Goal: Transaction & Acquisition: Purchase product/service

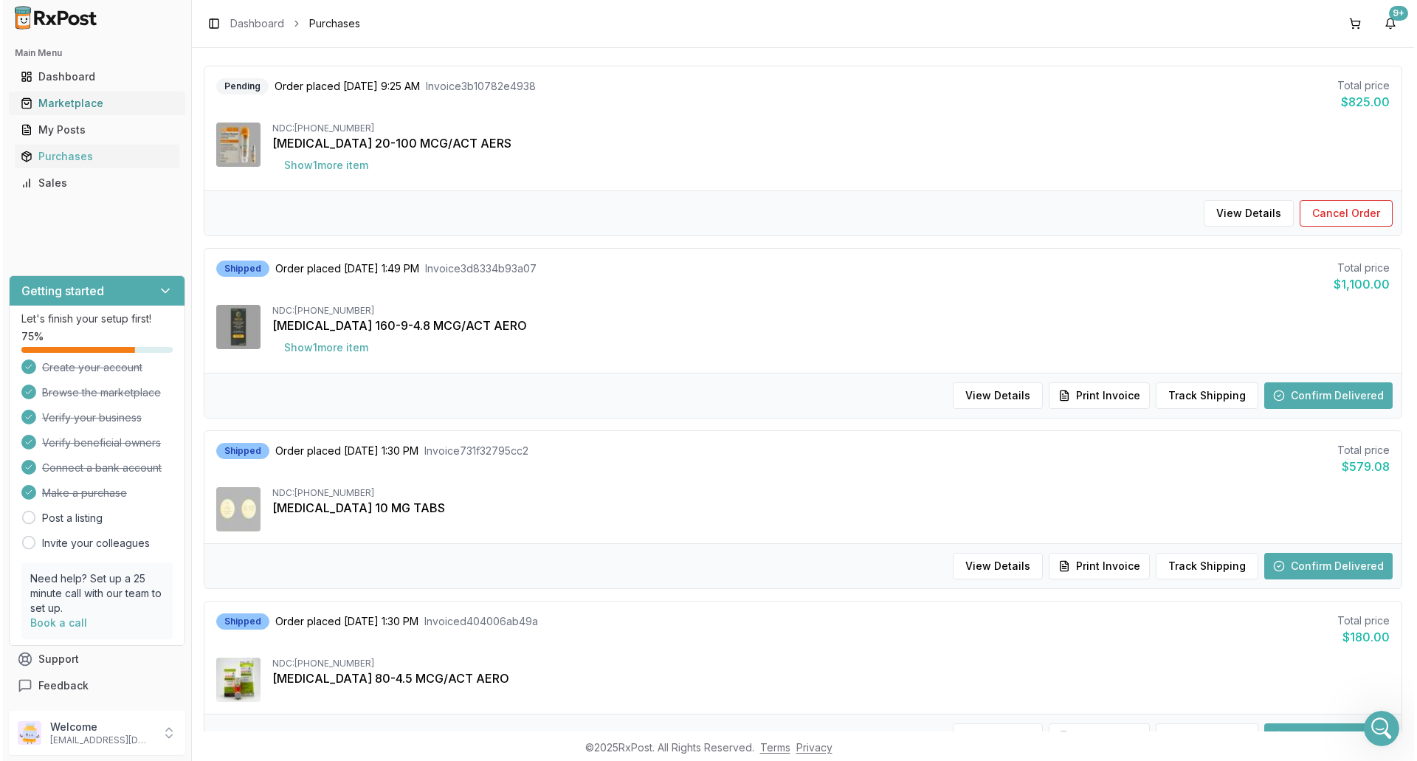
scroll to position [2, 0]
click at [69, 100] on div "Marketplace" at bounding box center [94, 103] width 153 height 15
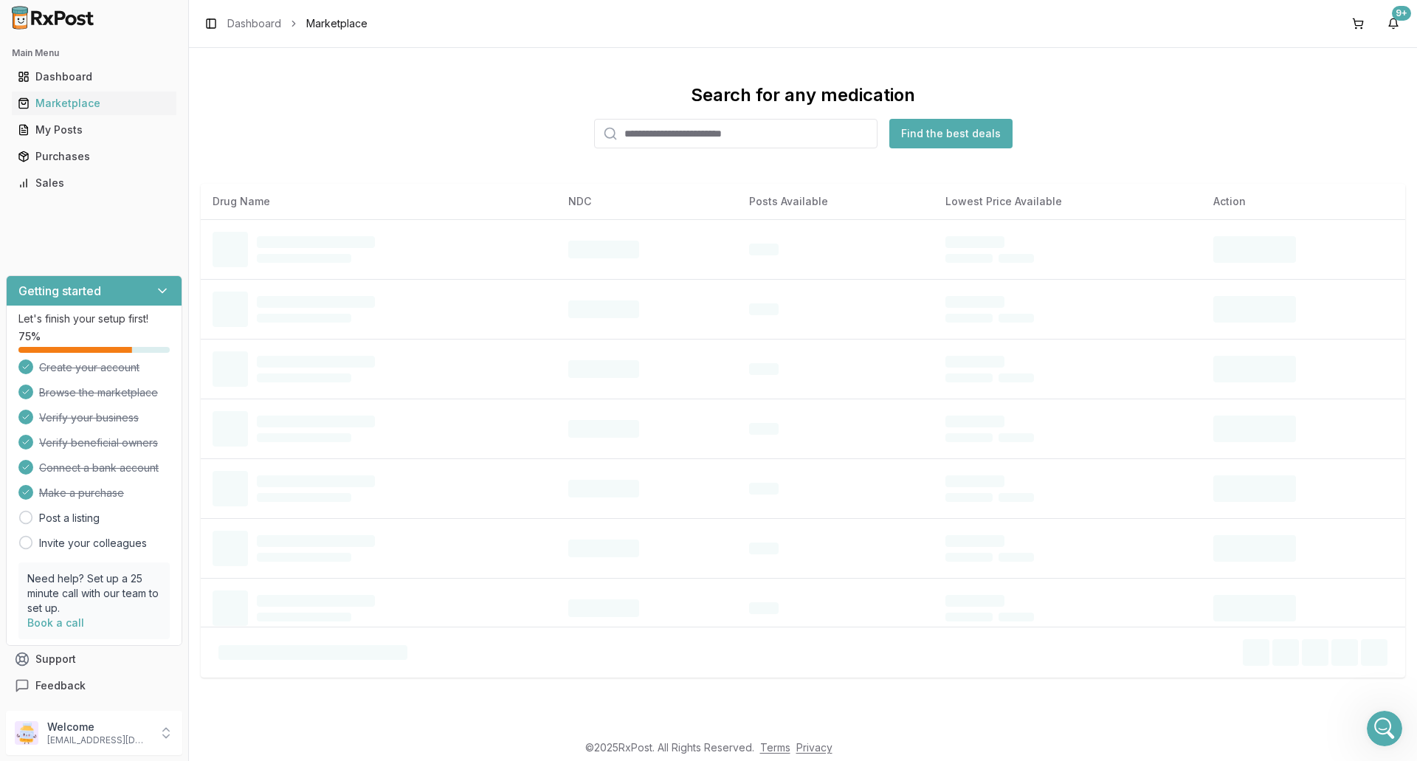
click at [687, 131] on input "search" at bounding box center [735, 134] width 283 height 30
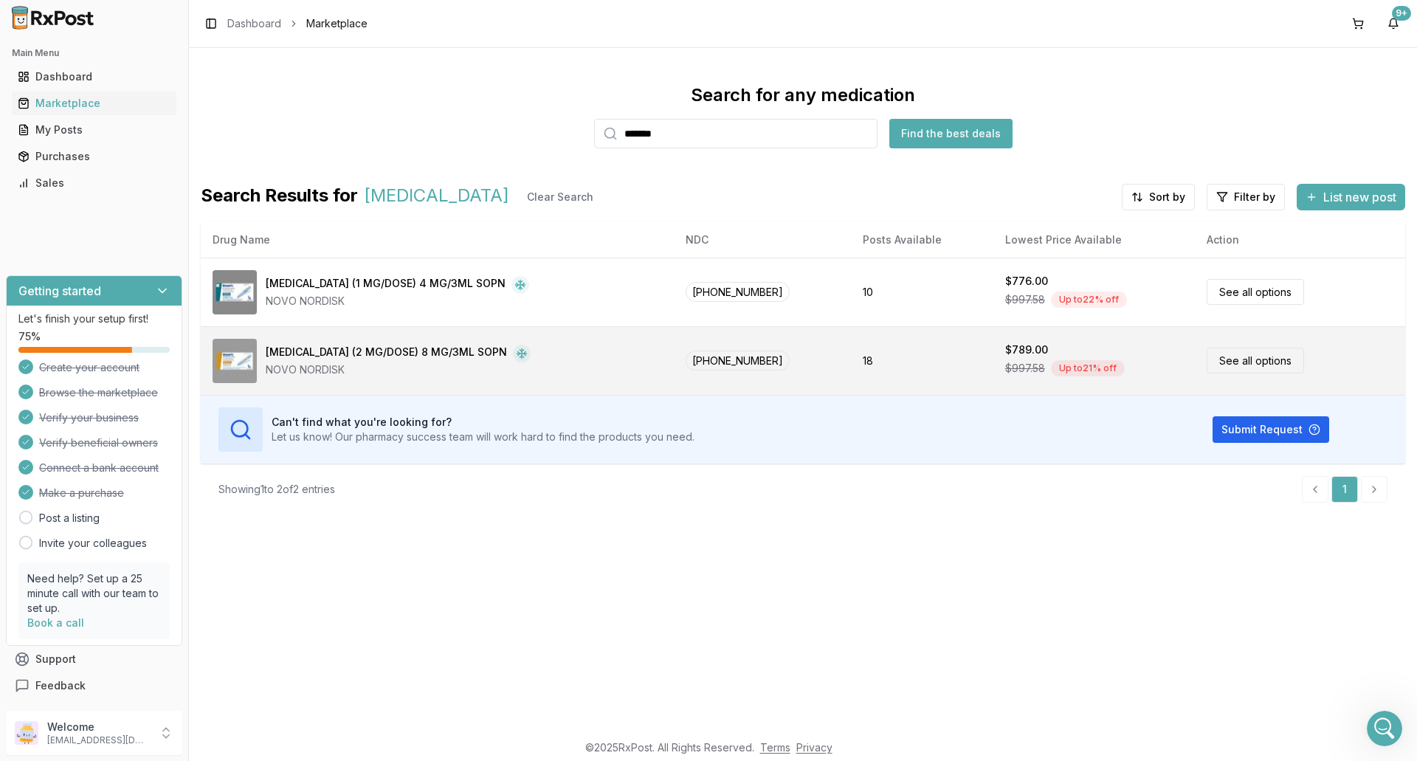
type input "*******"
click at [561, 356] on div "[MEDICAL_DATA] (2 MG/DOSE) 8 MG/3ML SOPN NOVO NORDISK" at bounding box center [438, 361] width 450 height 44
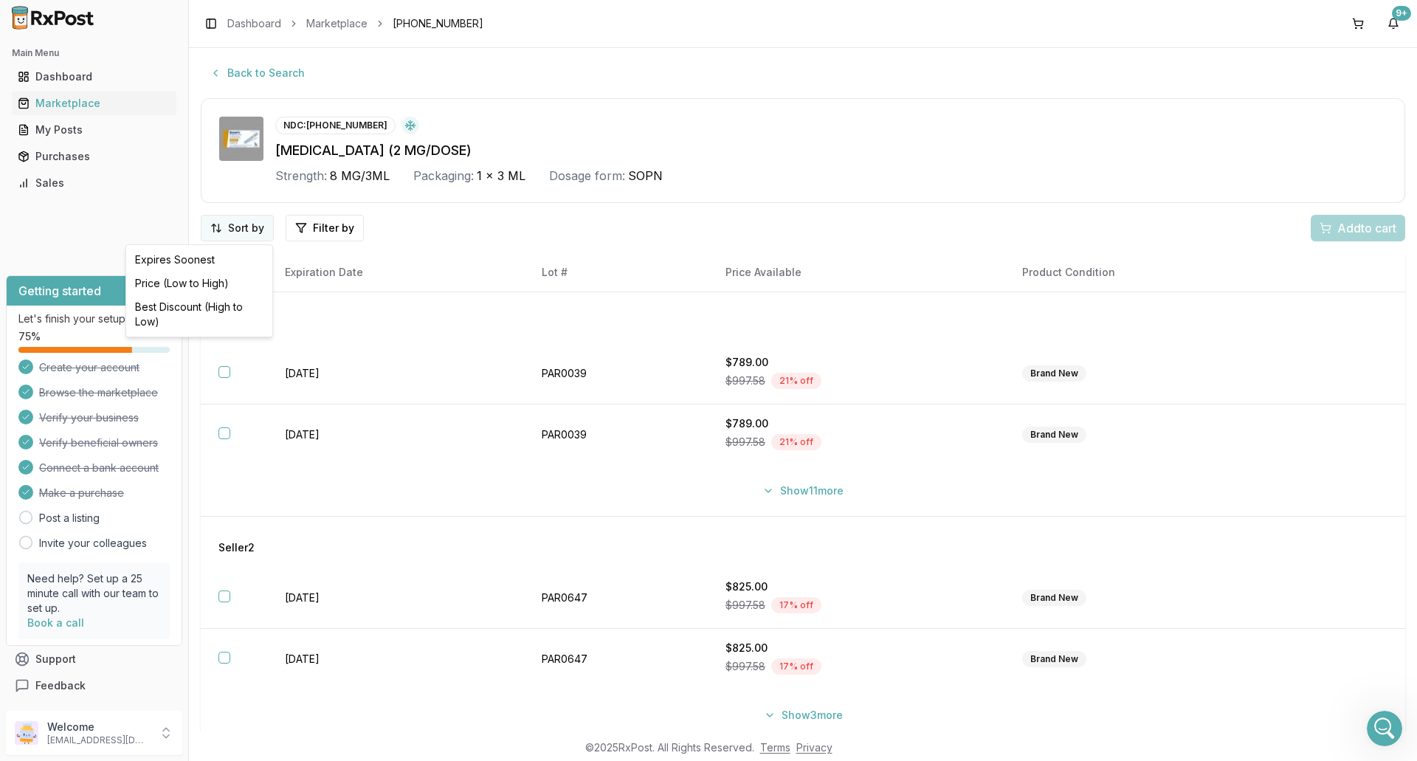
click at [221, 221] on html "Main Menu Dashboard Marketplace My Posts Purchases Sales Getting started Let's …" at bounding box center [708, 380] width 1417 height 761
click at [206, 286] on div "Price (Low to High)" at bounding box center [199, 284] width 140 height 24
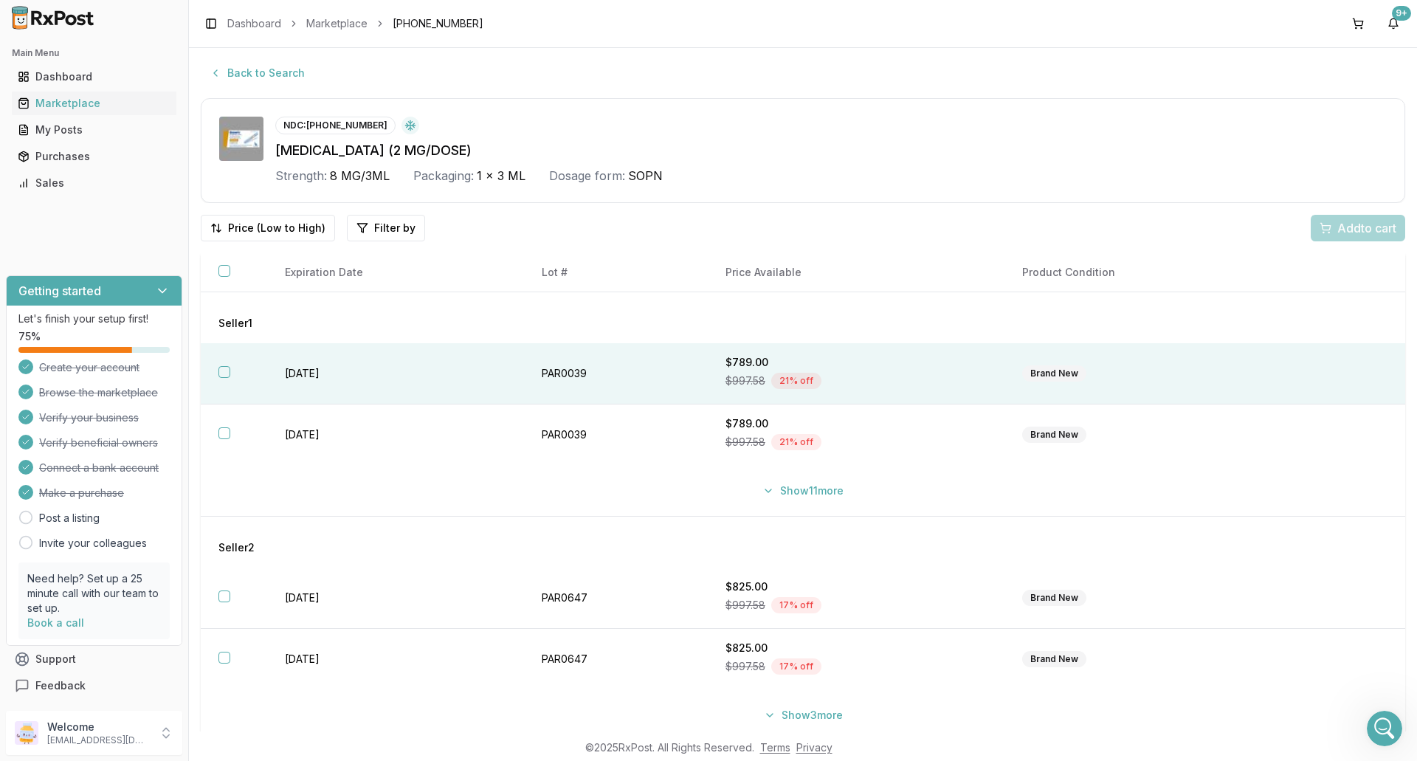
click at [661, 359] on td "PAR0039" at bounding box center [616, 373] width 184 height 61
click at [1332, 232] on span "Add 1 to cart" at bounding box center [1364, 228] width 64 height 18
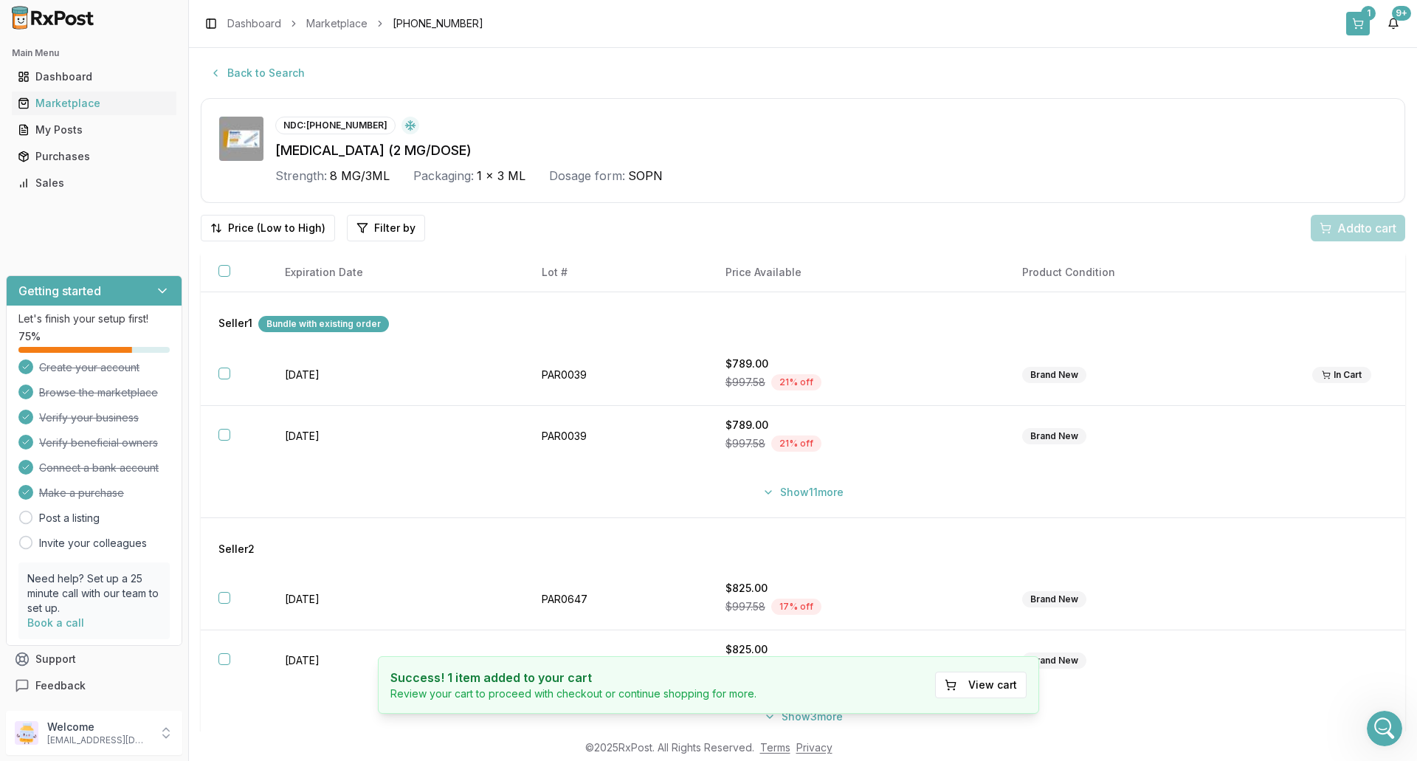
click at [1359, 26] on button "1" at bounding box center [1358, 24] width 24 height 24
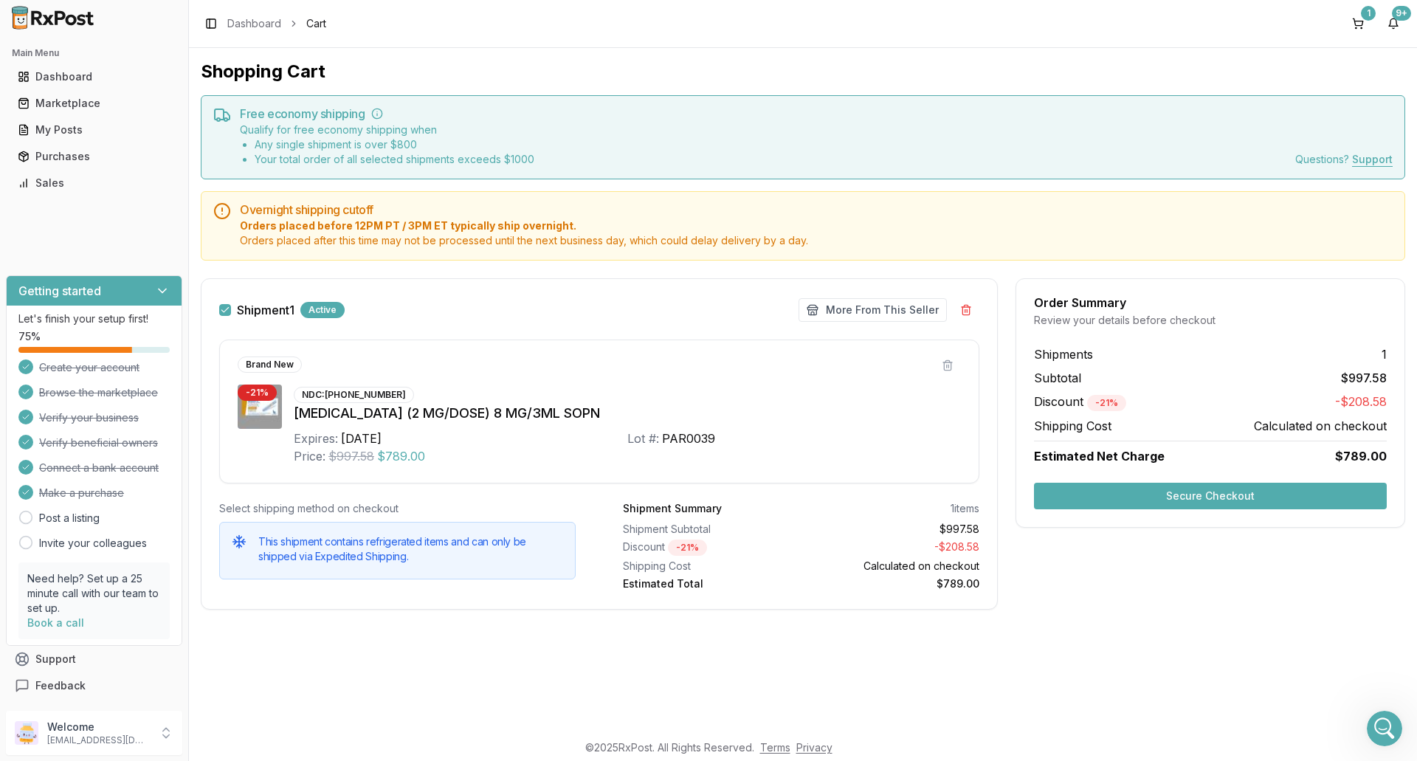
click at [1167, 494] on button "Secure Checkout" at bounding box center [1210, 496] width 353 height 27
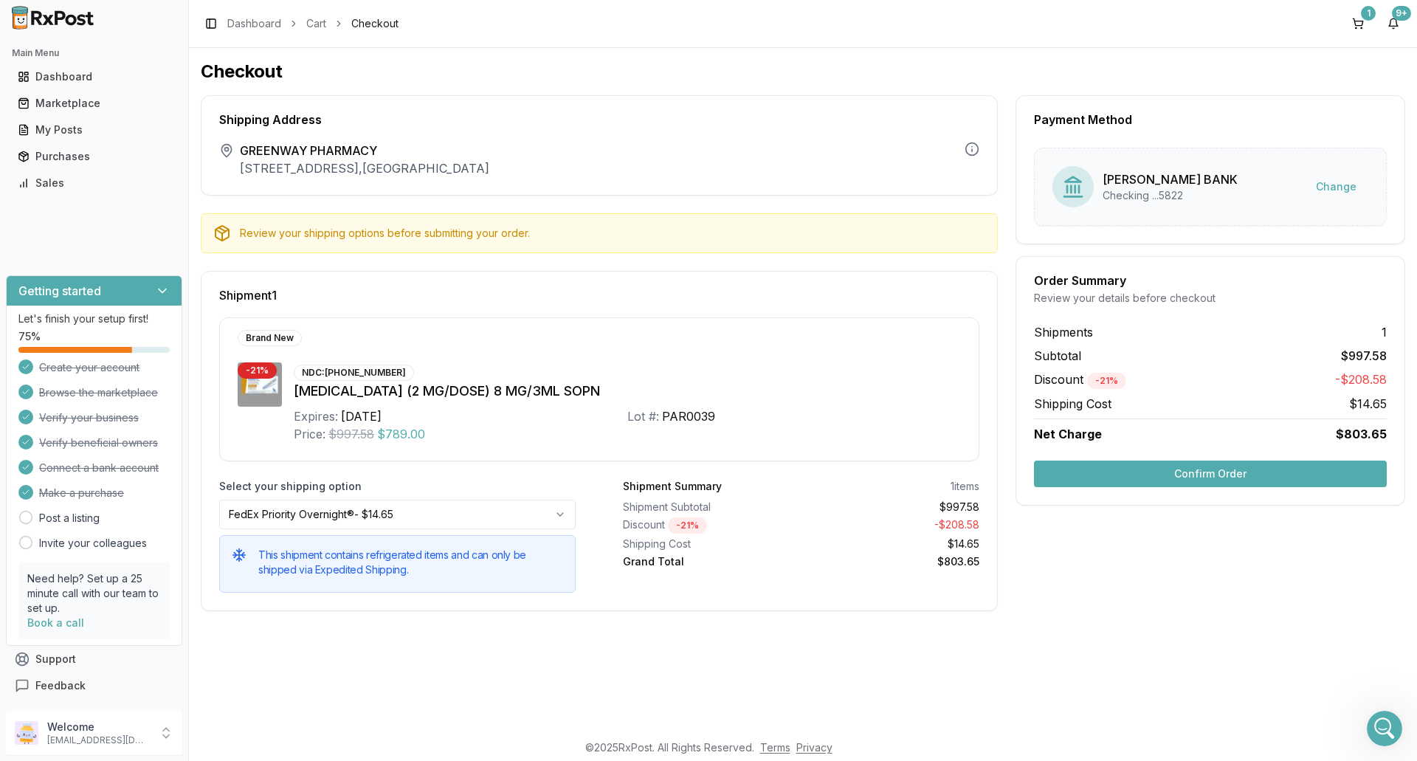
click at [1167, 472] on button "Confirm Order" at bounding box center [1210, 474] width 353 height 27
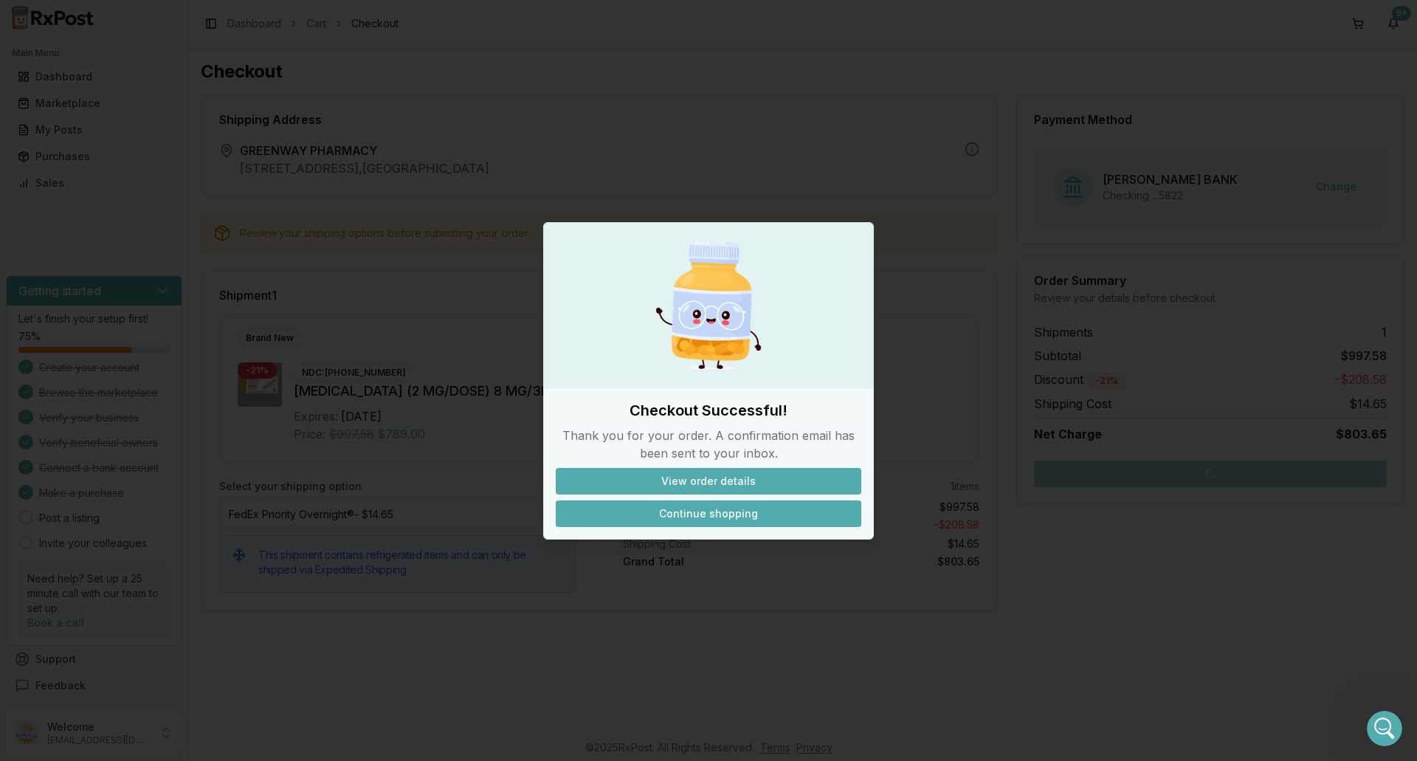
click at [686, 515] on button "Continue shopping" at bounding box center [709, 513] width 306 height 27
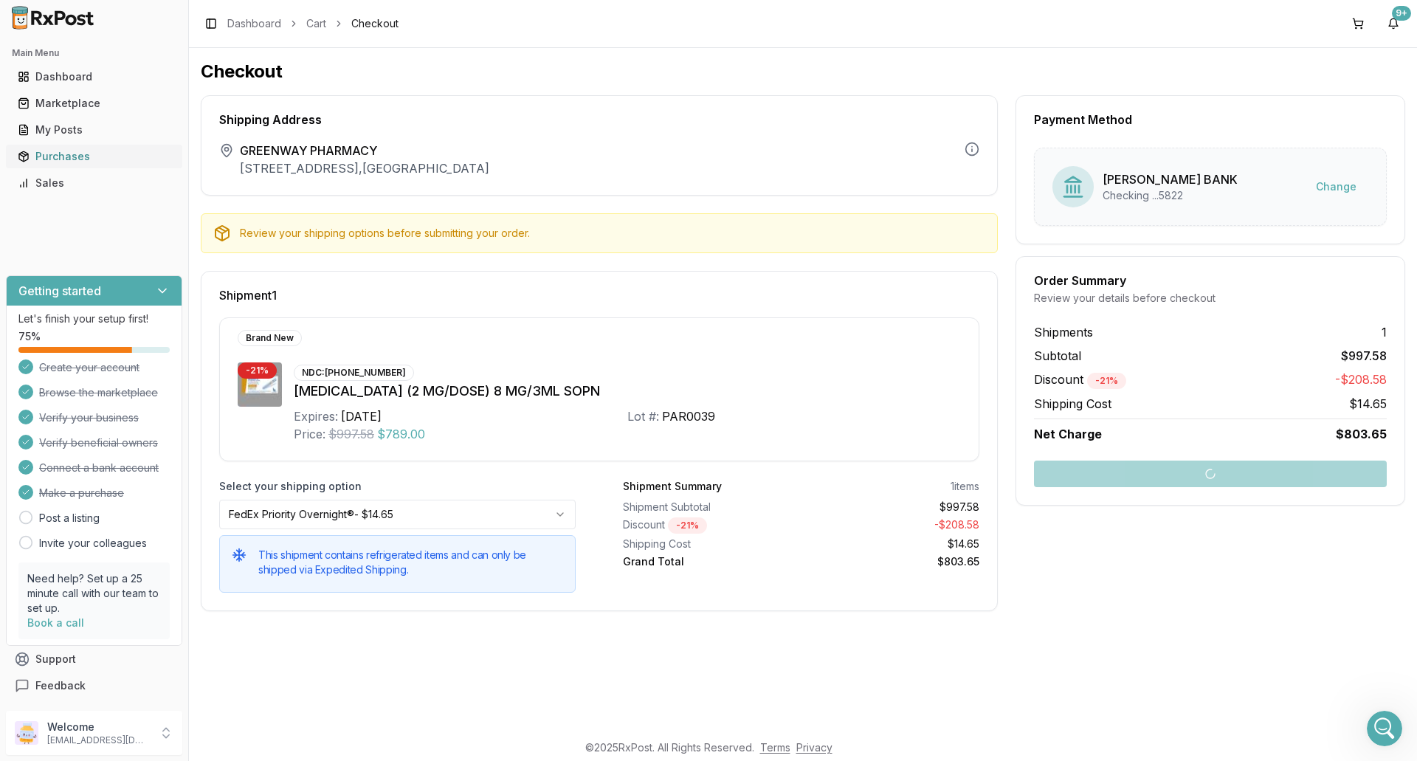
click at [49, 153] on div "Purchases" at bounding box center [94, 156] width 153 height 15
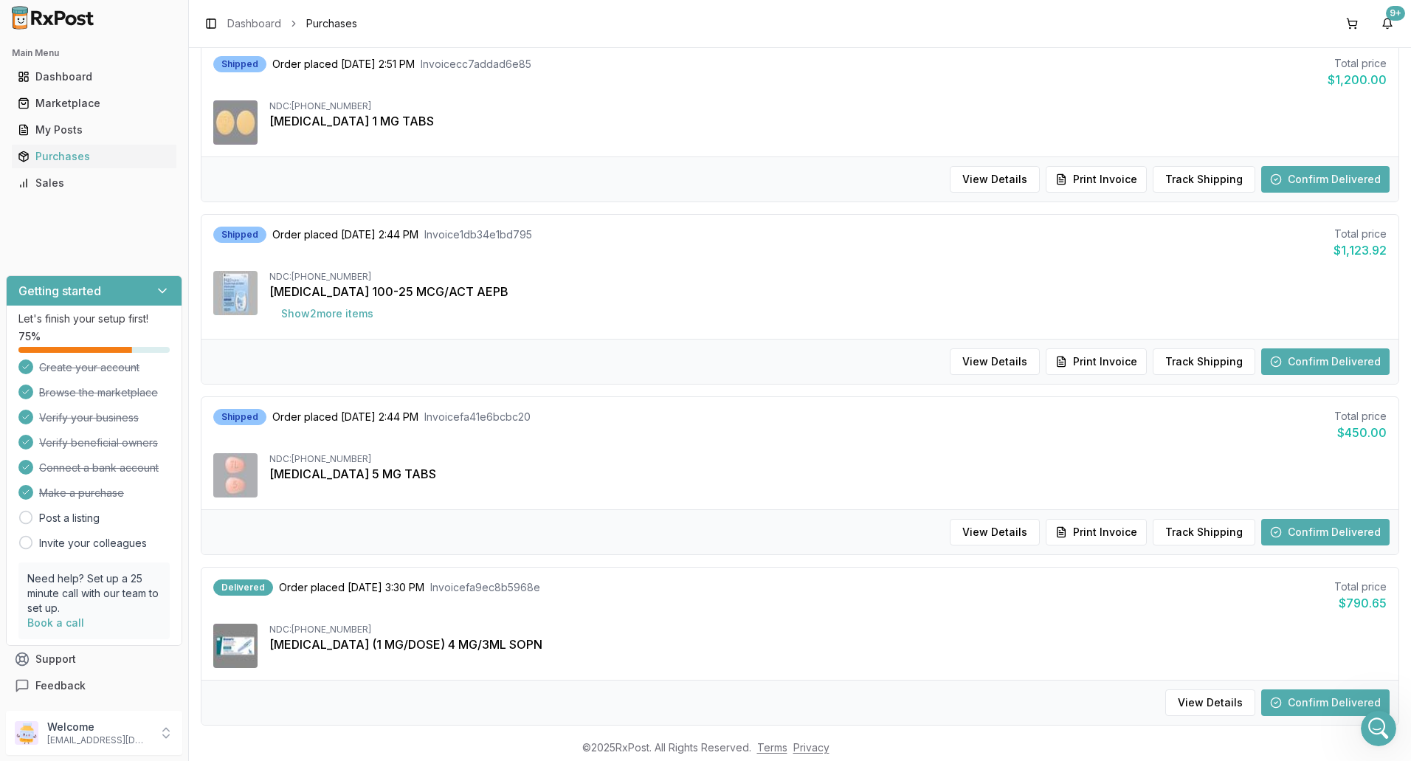
scroll to position [1284, 0]
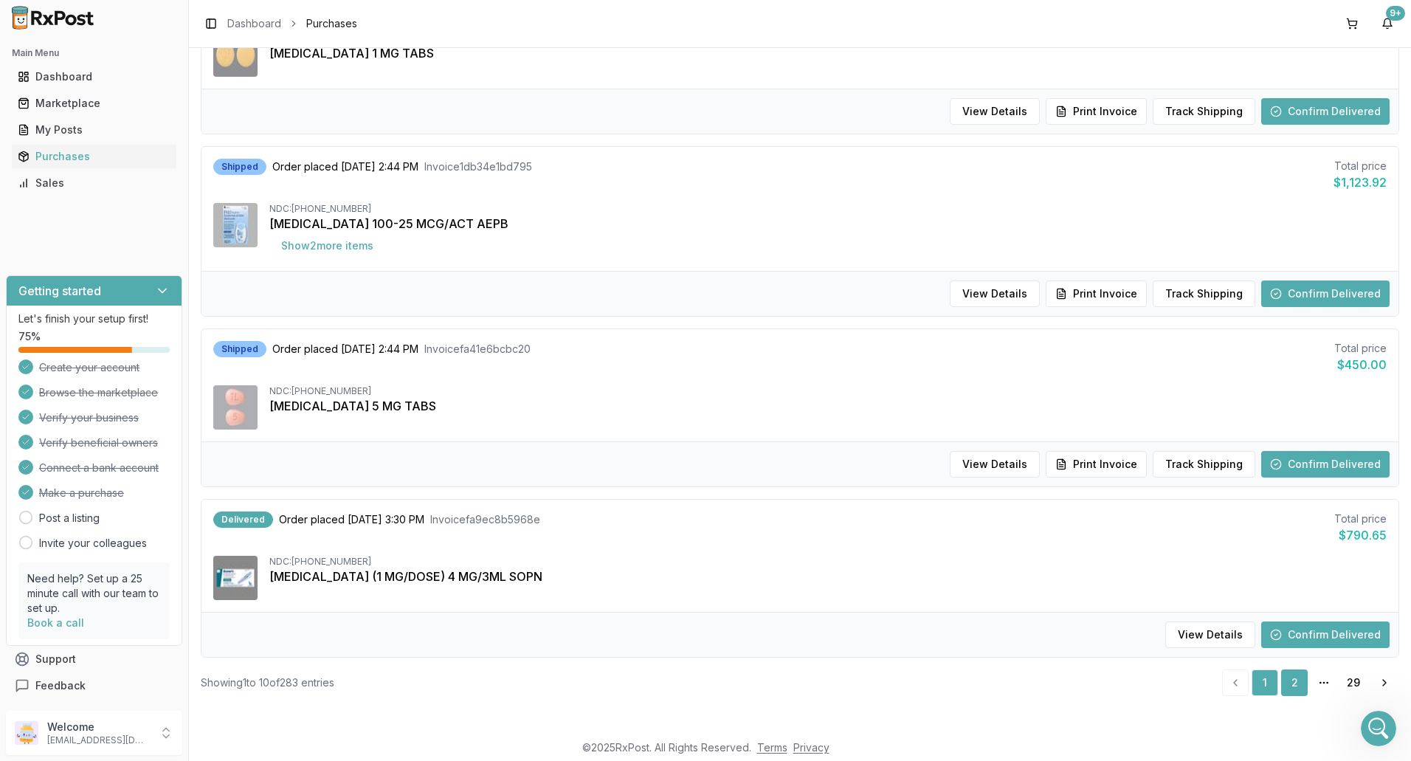
click at [1296, 681] on link "2" at bounding box center [1294, 683] width 27 height 27
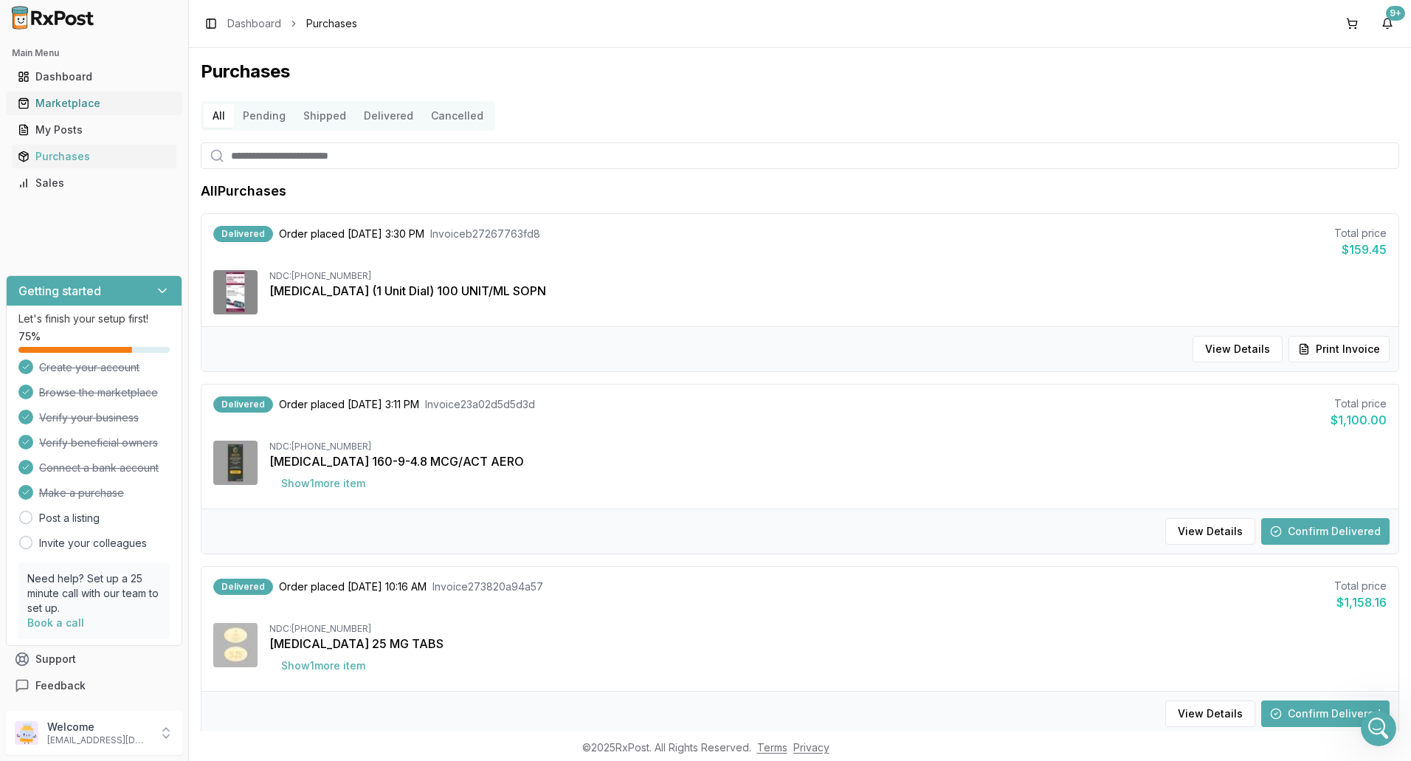
click at [72, 107] on div "Marketplace" at bounding box center [94, 103] width 153 height 15
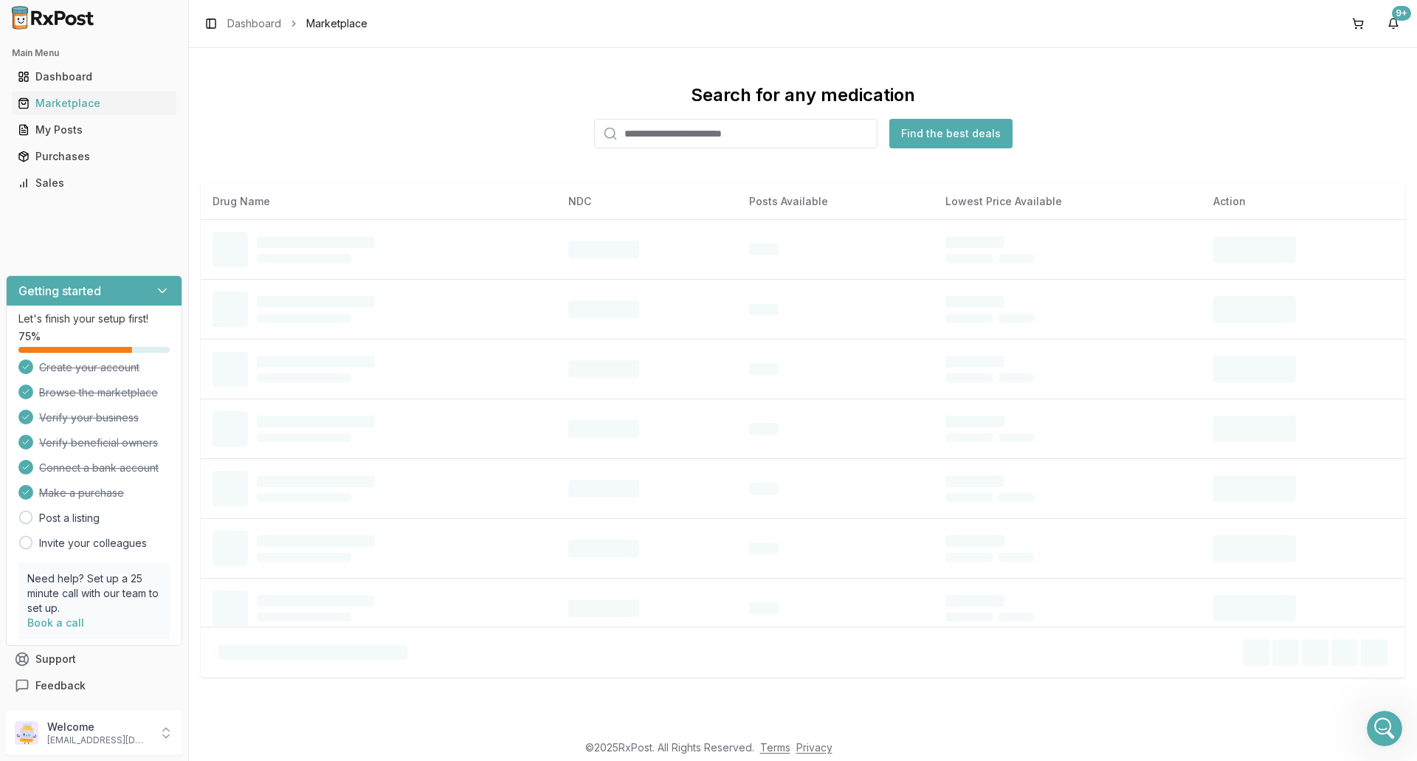
click at [767, 142] on input "search" at bounding box center [735, 134] width 283 height 30
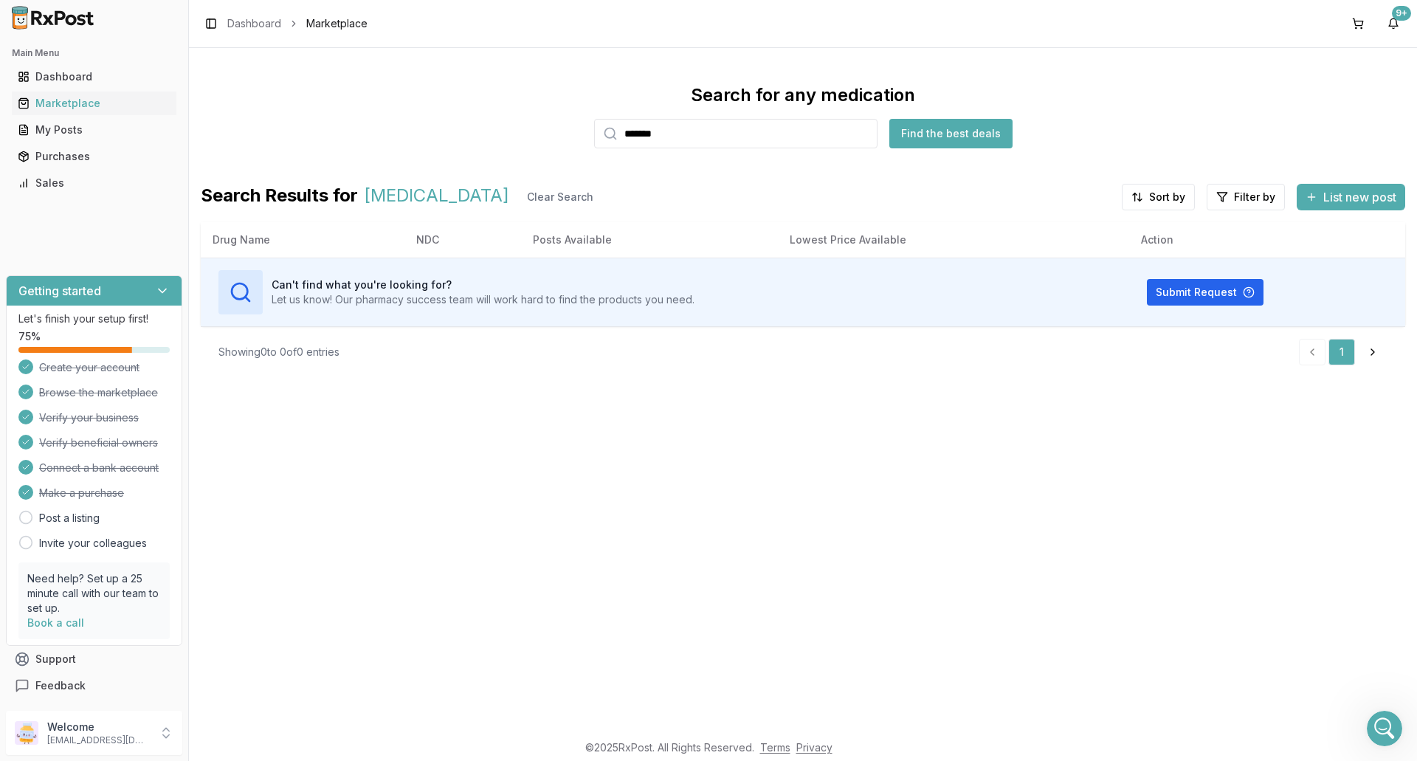
type input "*******"
click at [69, 158] on div "Purchases" at bounding box center [94, 156] width 153 height 15
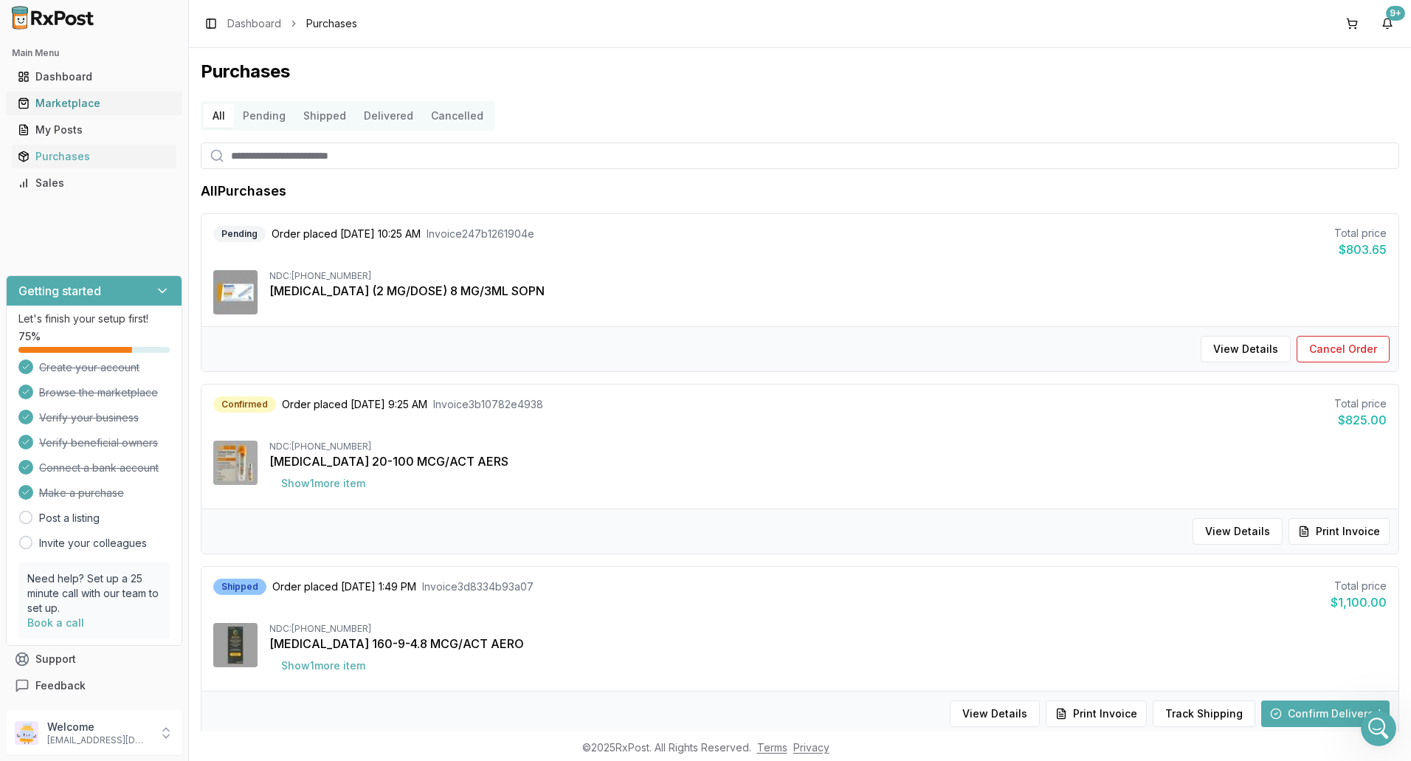
click at [75, 100] on div "Marketplace" at bounding box center [94, 103] width 153 height 15
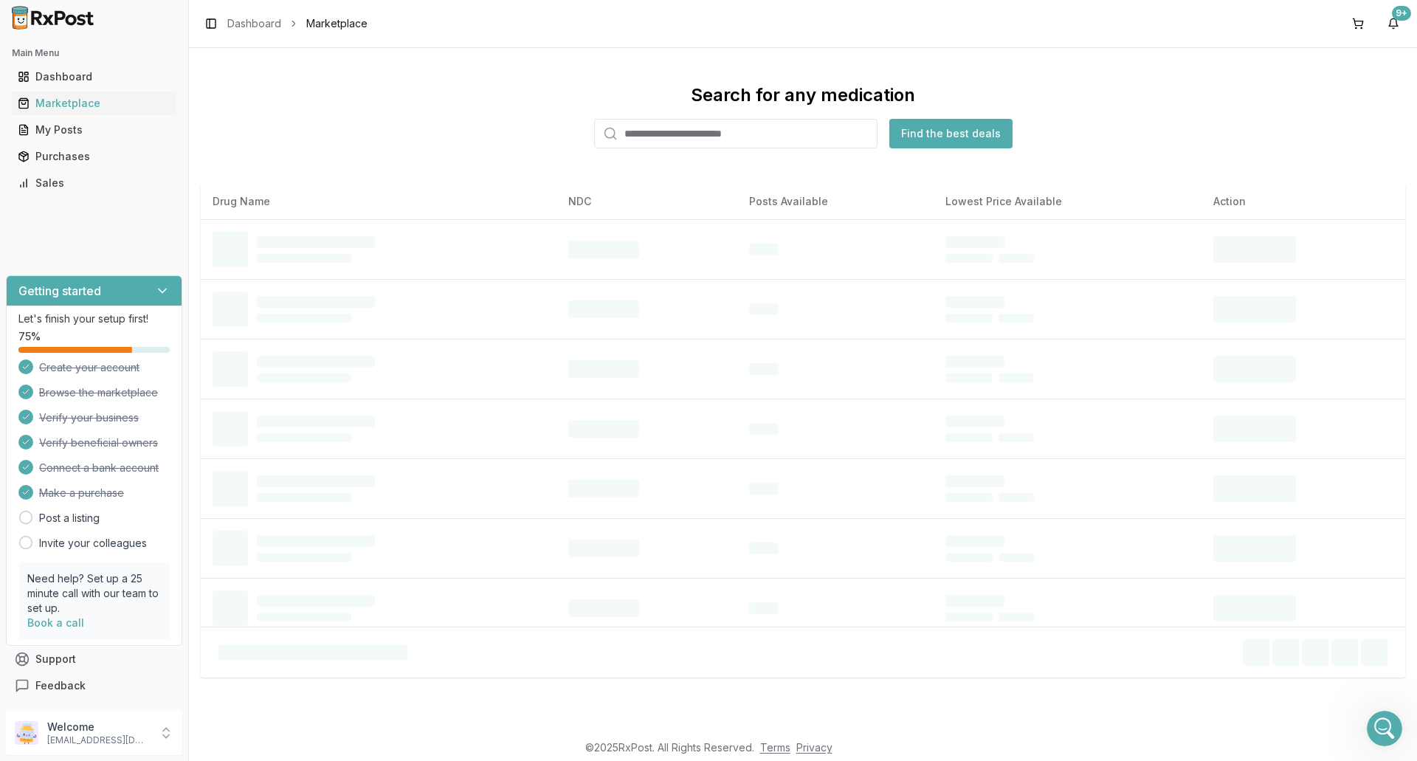
click at [678, 133] on input "search" at bounding box center [735, 134] width 283 height 30
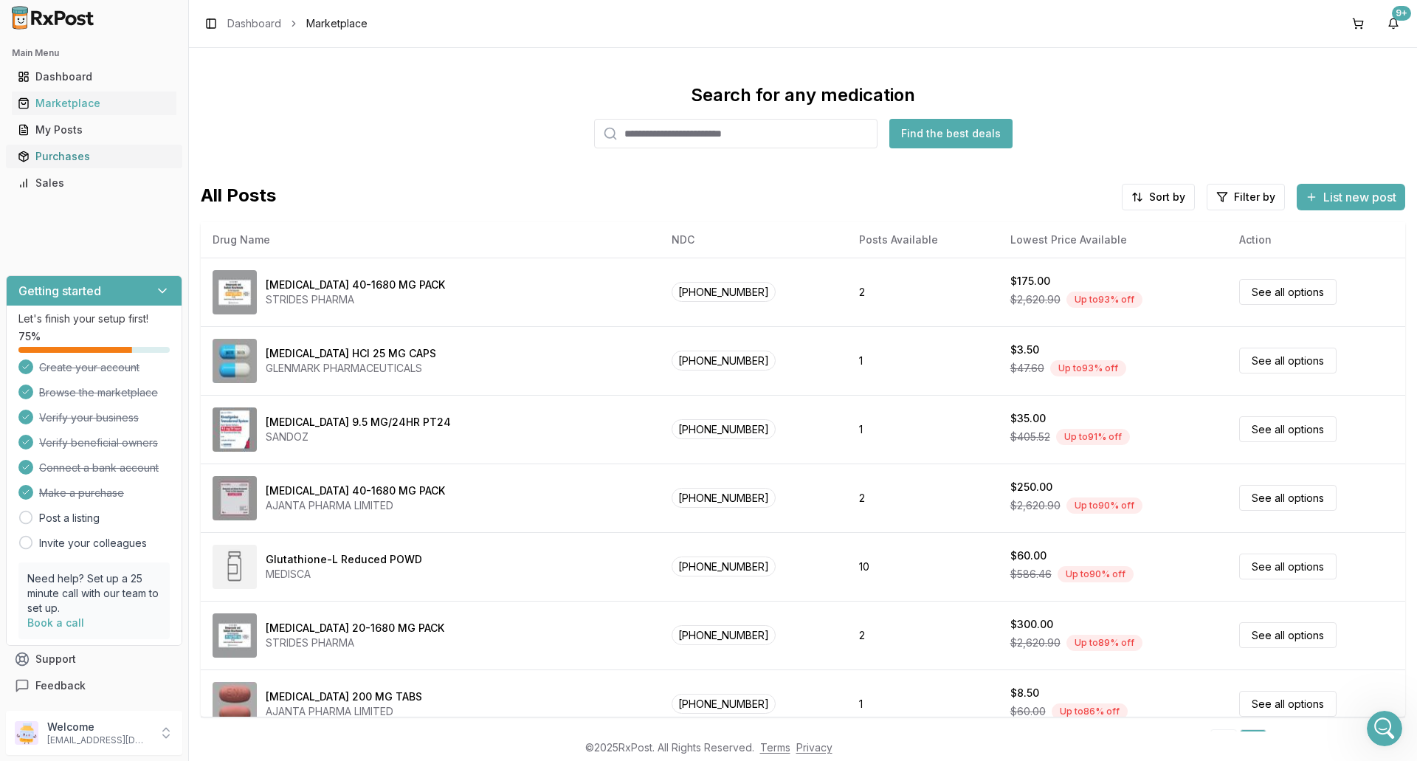
click at [103, 148] on link "Purchases" at bounding box center [94, 156] width 165 height 27
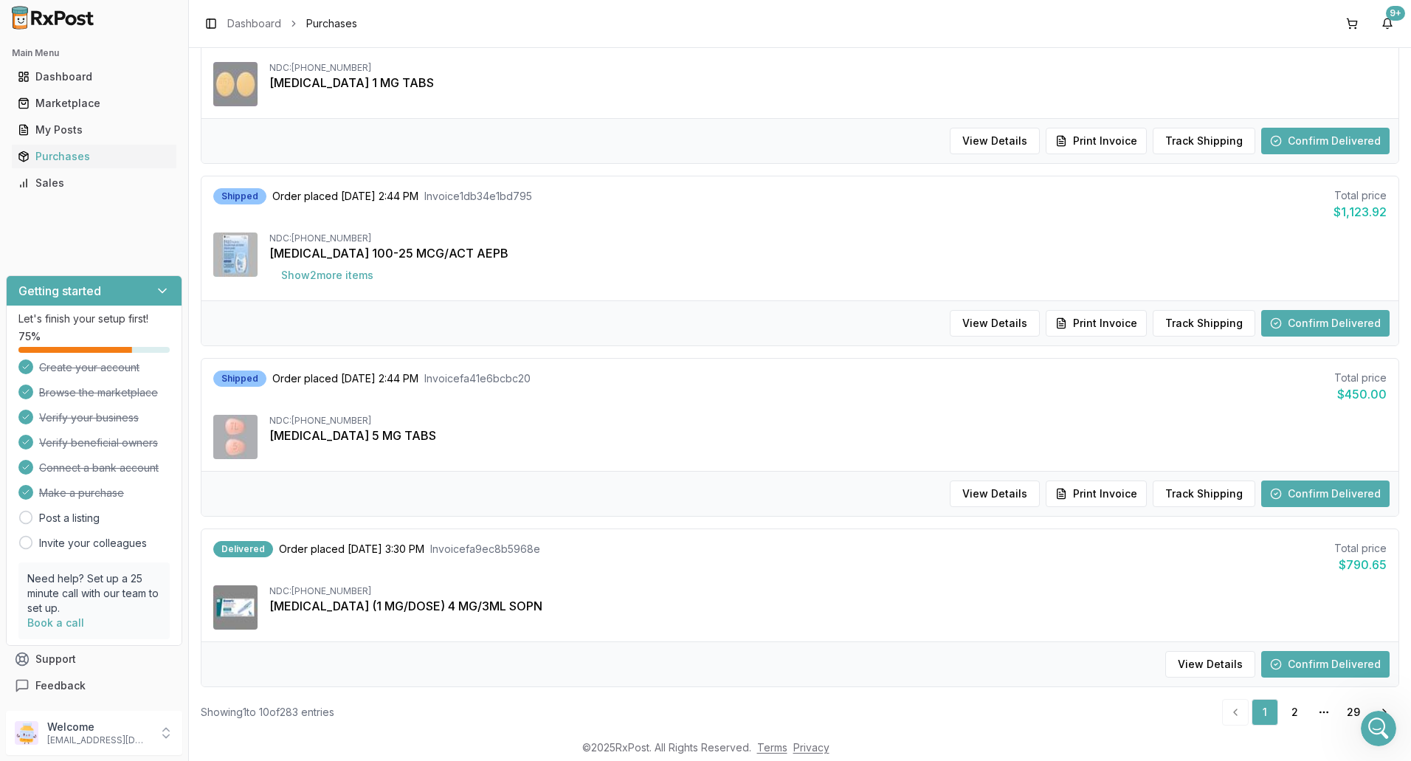
scroll to position [1284, 0]
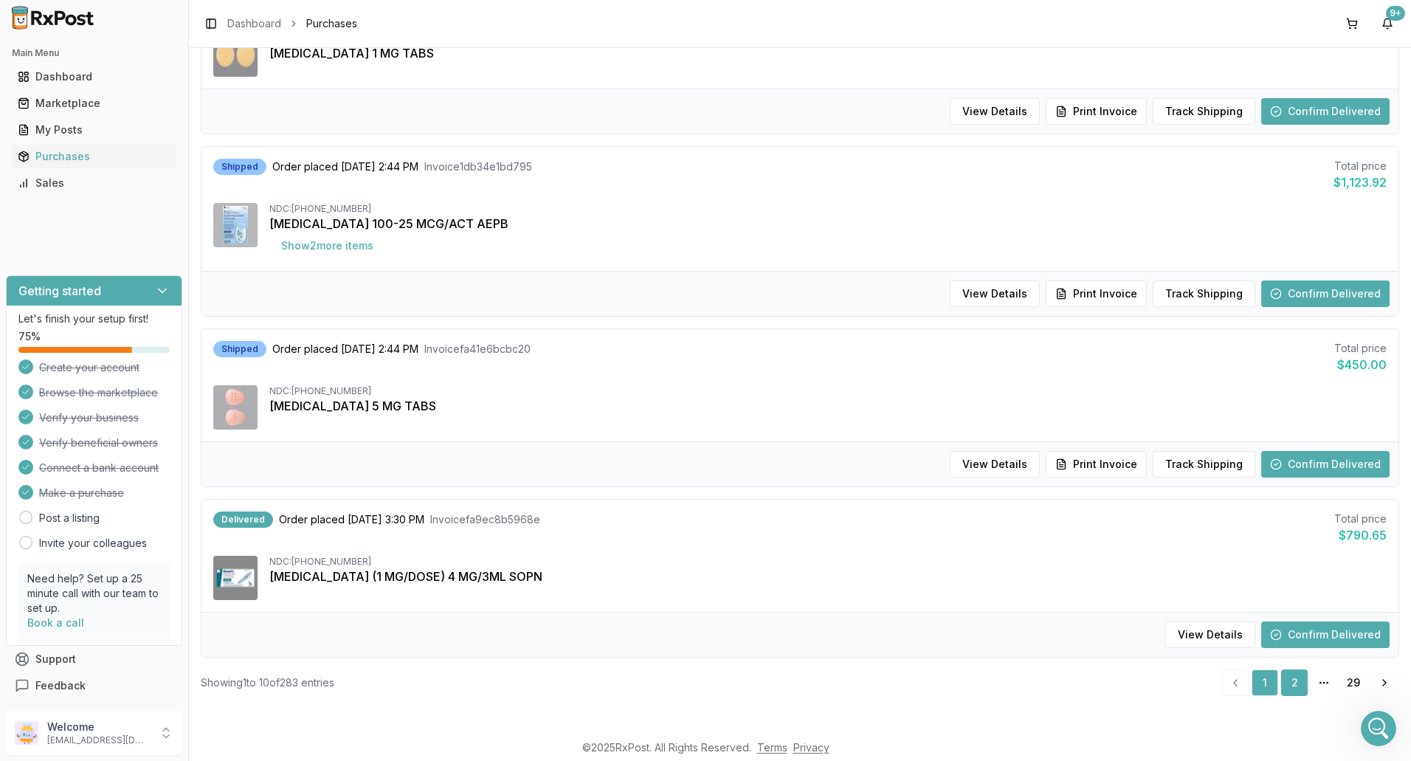
click at [1283, 679] on link "2" at bounding box center [1294, 683] width 27 height 27
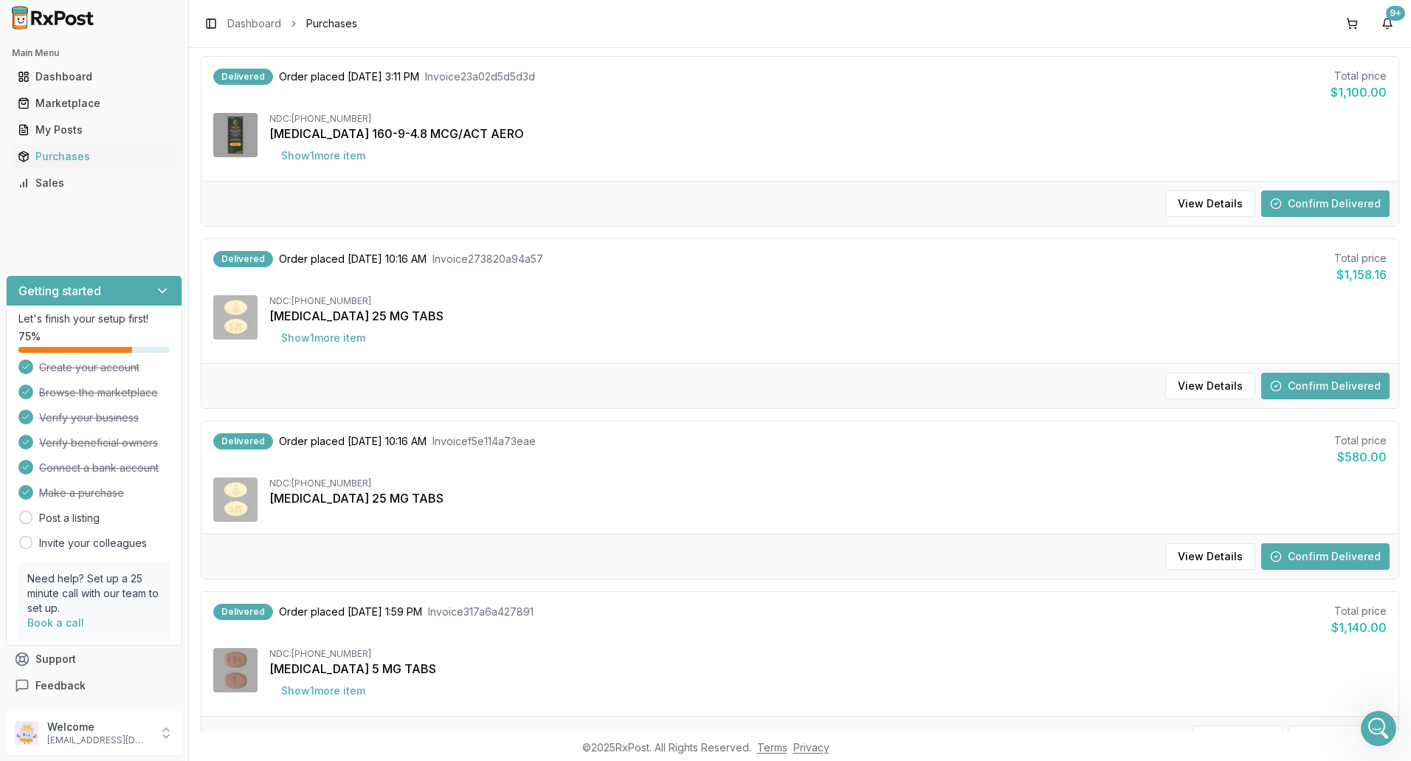
scroll to position [325, 0]
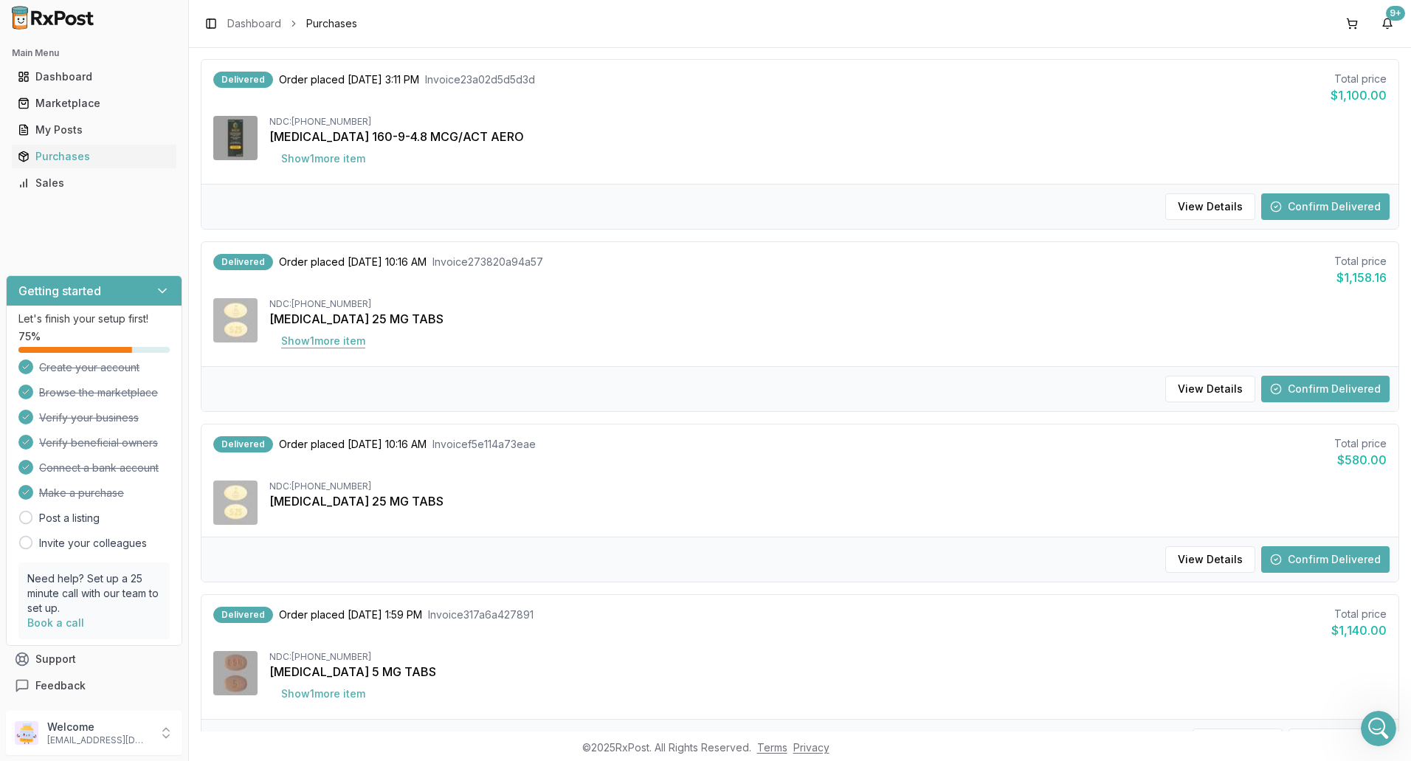
click at [317, 339] on button "Show 1 more item" at bounding box center [323, 341] width 108 height 27
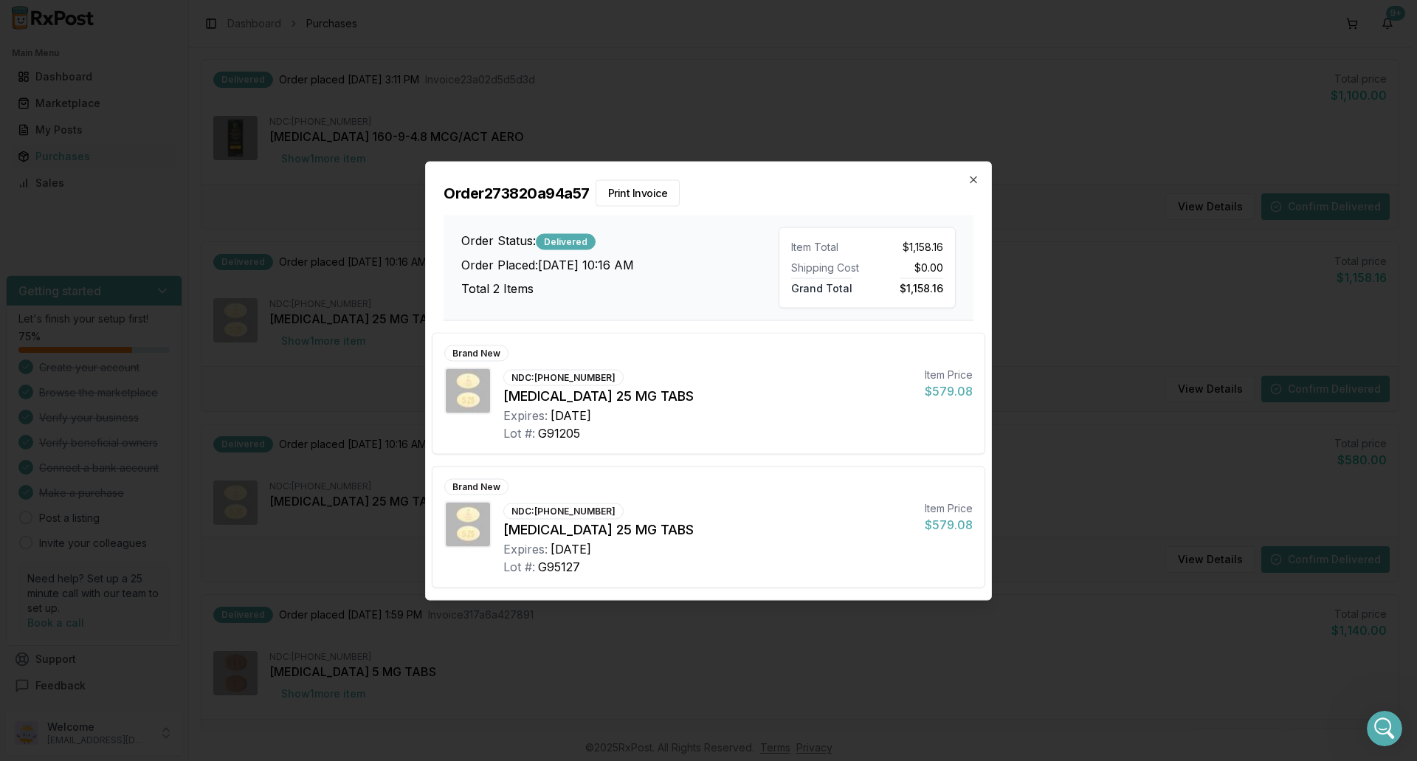
click at [966, 181] on h2 "Order 273820a94a57 Print Invoice" at bounding box center [709, 192] width 530 height 27
click at [982, 174] on div "Order 273820a94a57 Print Invoice Order Status: Delivered Order Placed: [DATE] 1…" at bounding box center [708, 241] width 565 height 159
click at [971, 180] on icon "button" at bounding box center [974, 179] width 12 height 12
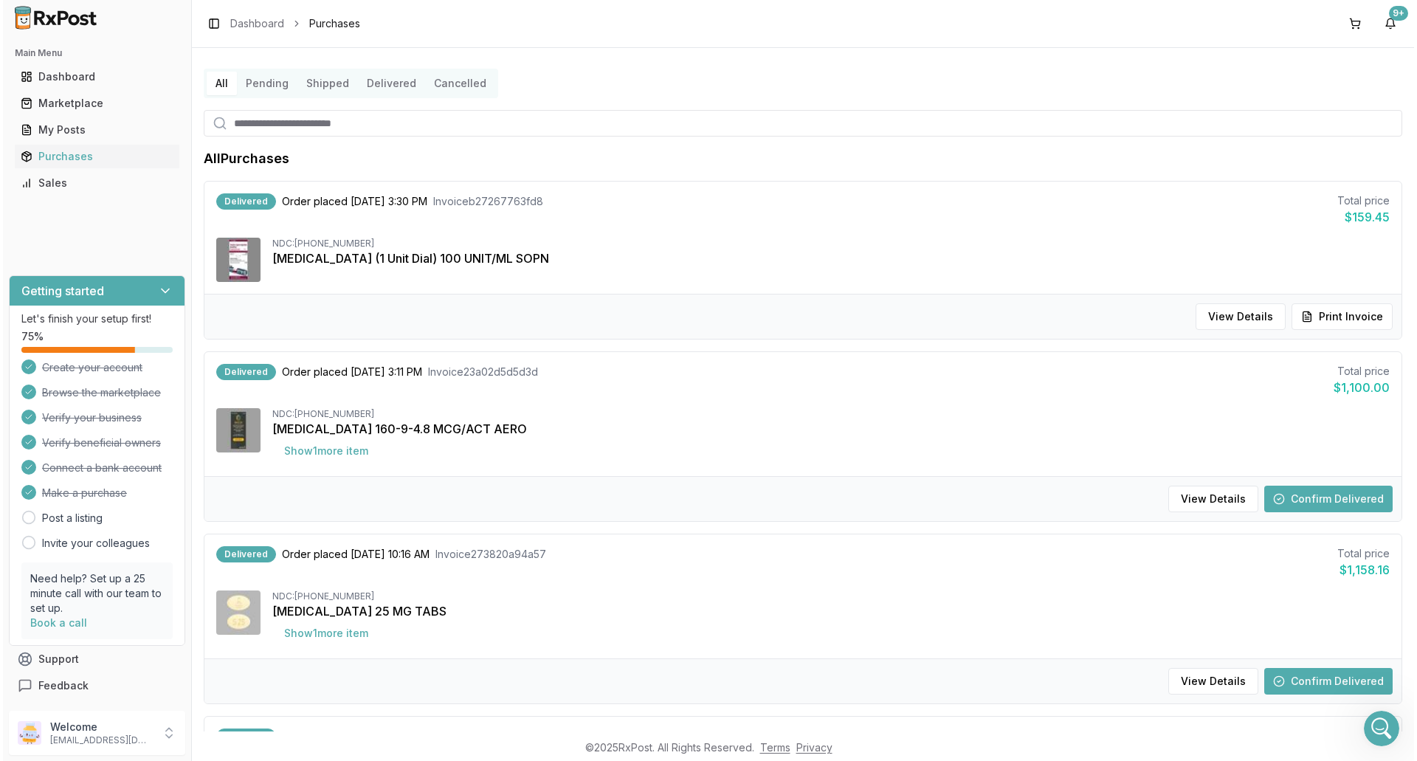
scroll to position [0, 0]
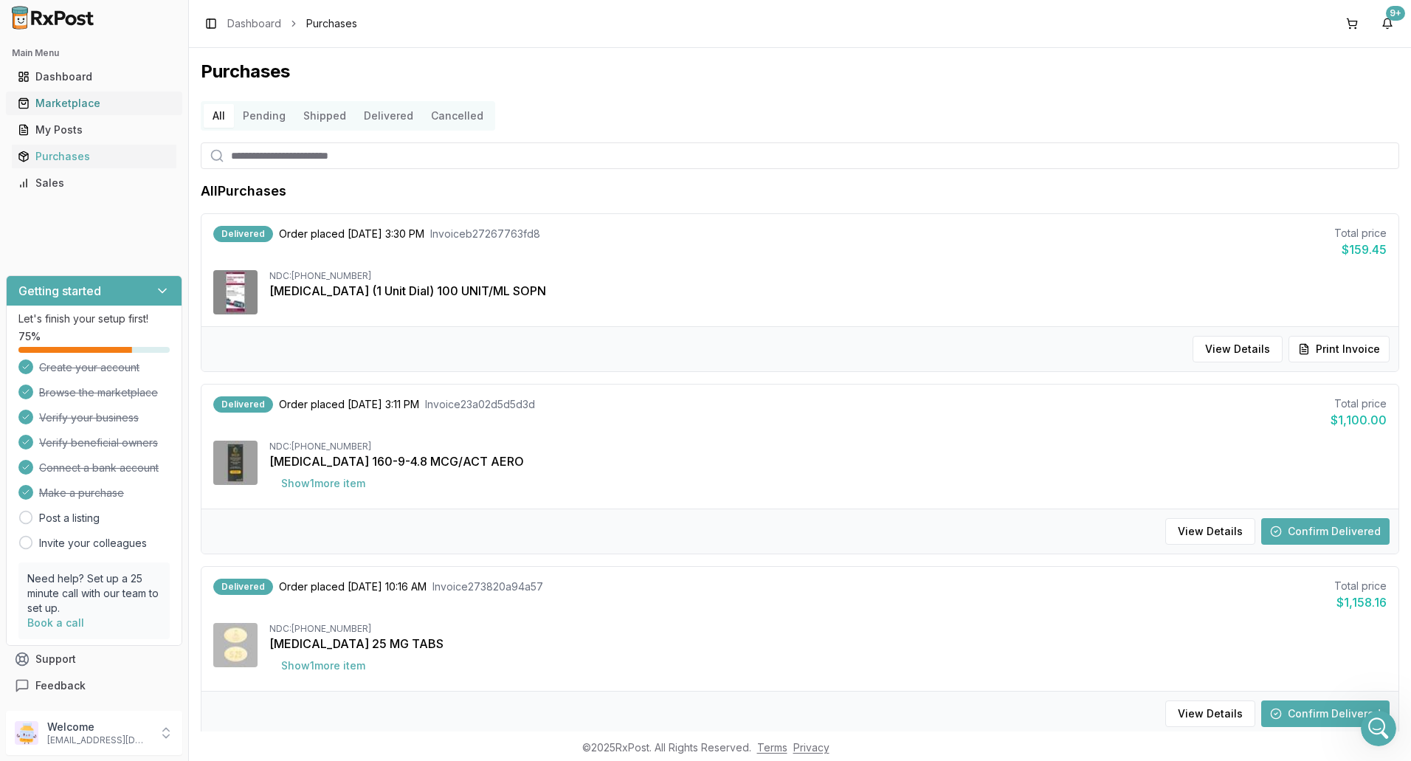
click at [62, 106] on div "Marketplace" at bounding box center [94, 103] width 153 height 15
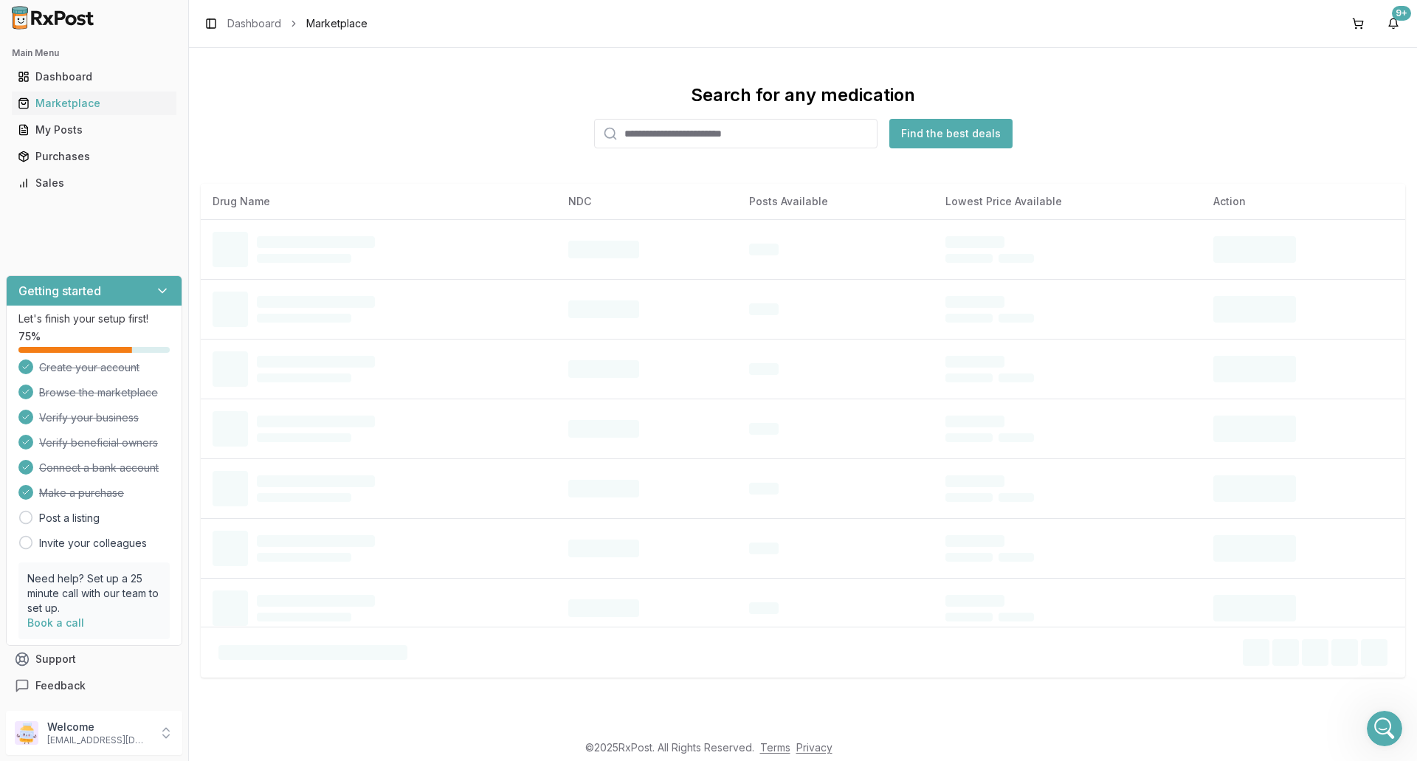
click at [736, 128] on input "search" at bounding box center [735, 134] width 283 height 30
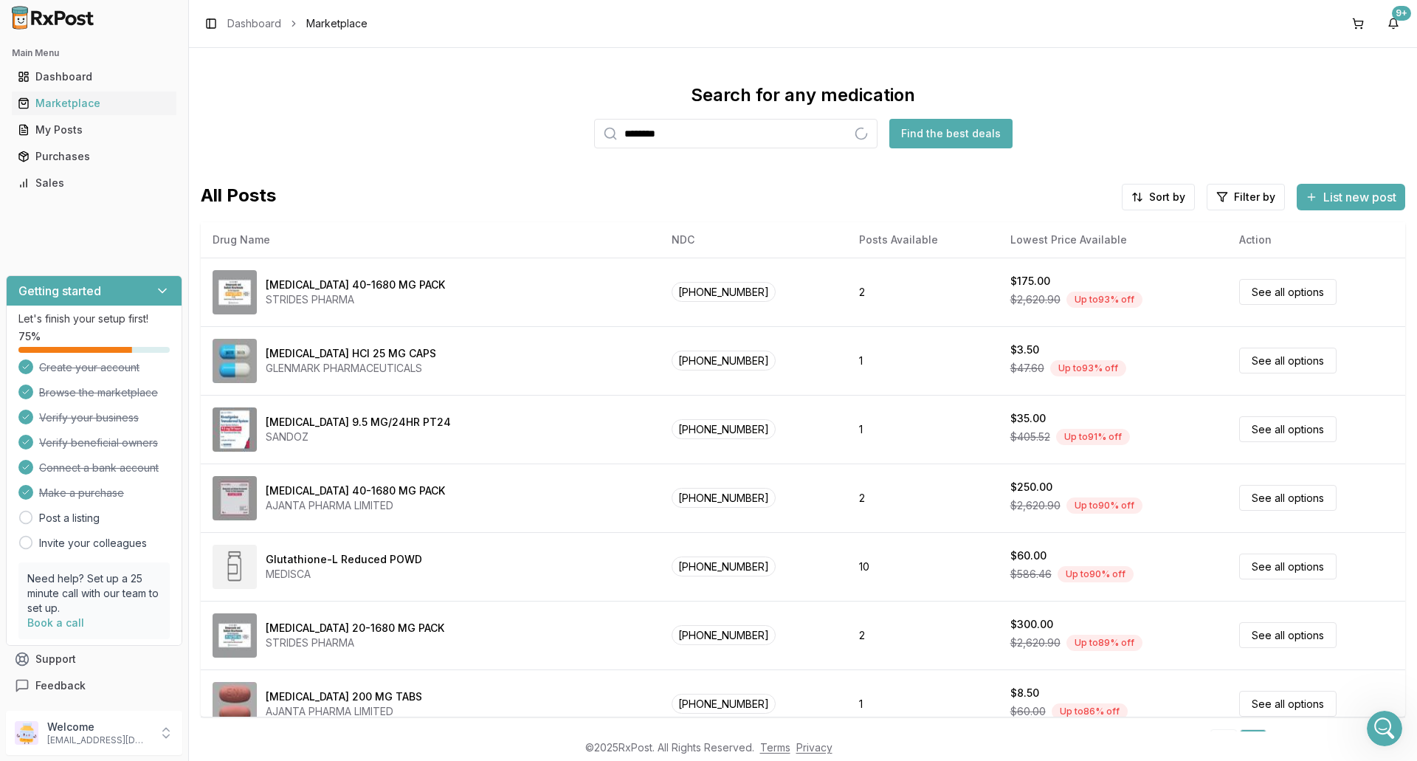
type input "********"
